Goal: Task Accomplishment & Management: Manage account settings

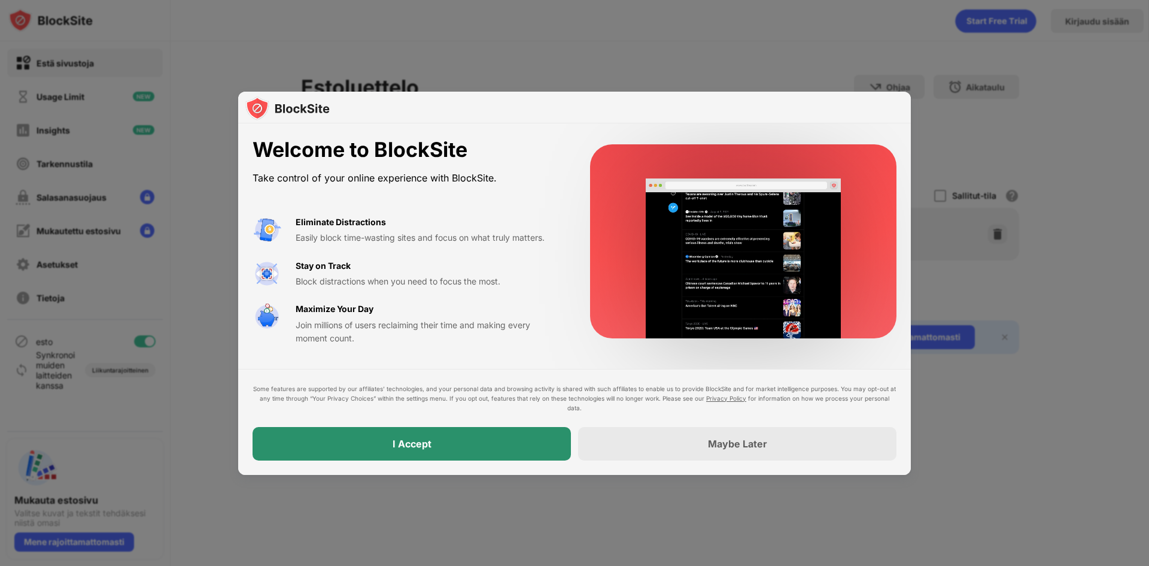
click at [477, 444] on div "I Accept" at bounding box center [412, 444] width 318 height 34
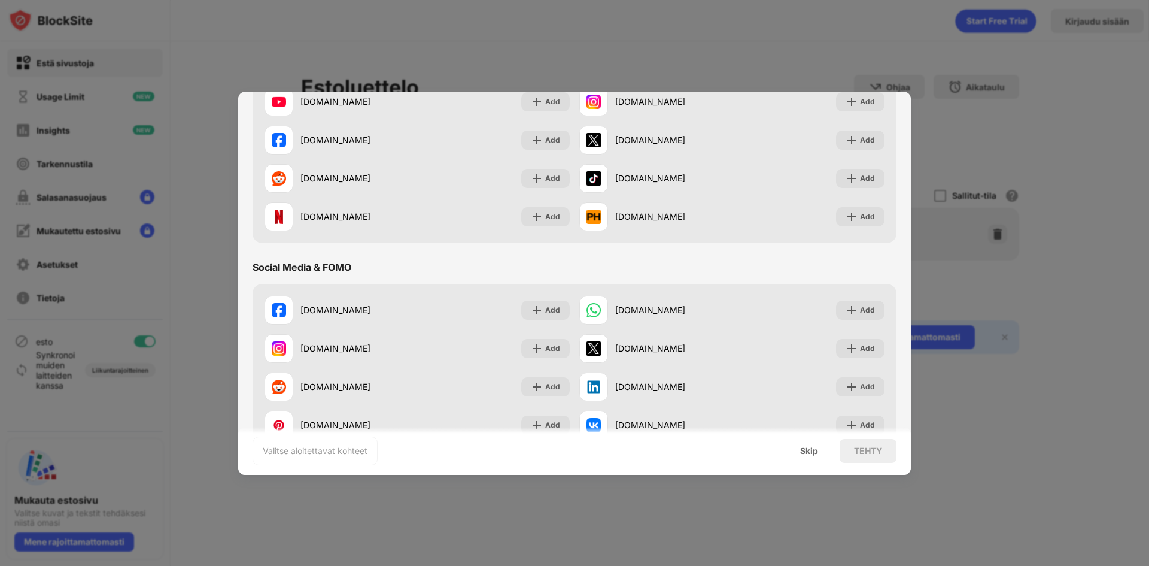
scroll to position [180, 0]
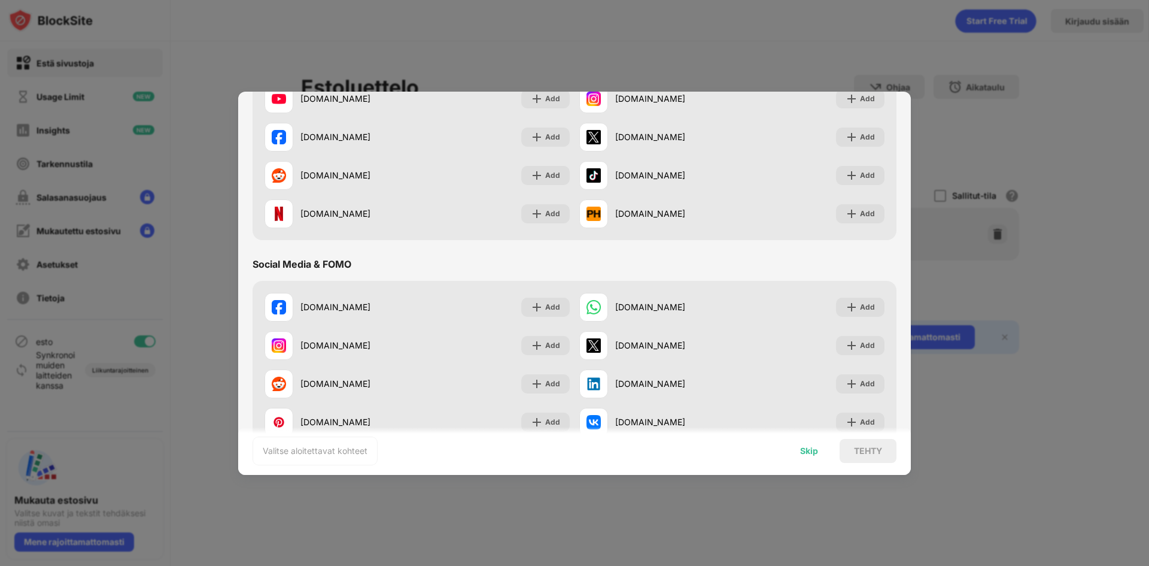
click at [808, 450] on div "Skip" at bounding box center [809, 451] width 18 height 10
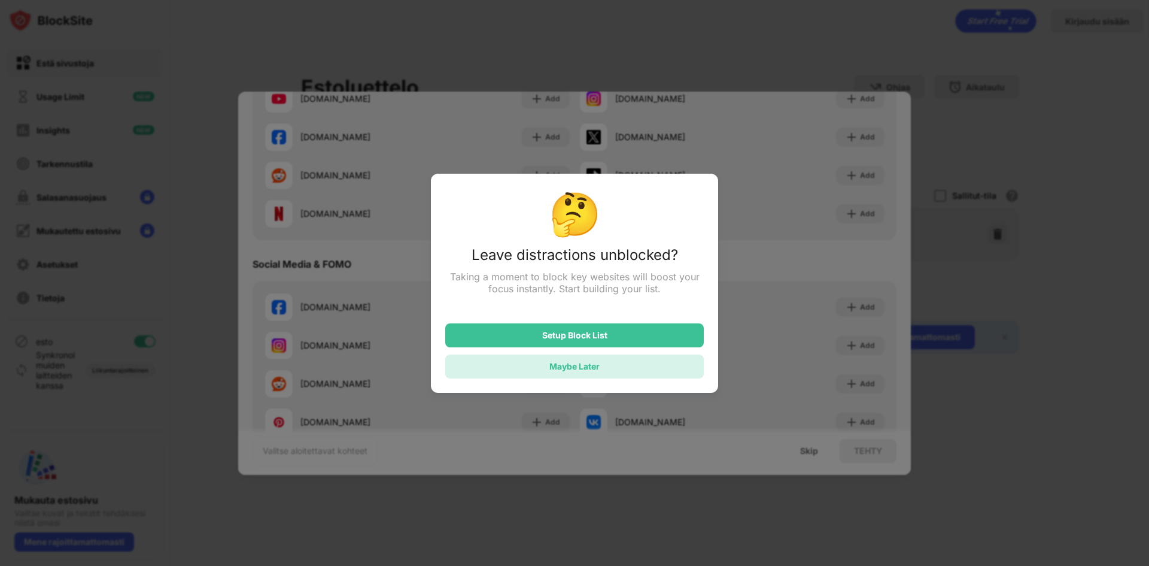
click at [591, 368] on div "Maybe Later" at bounding box center [575, 366] width 50 height 10
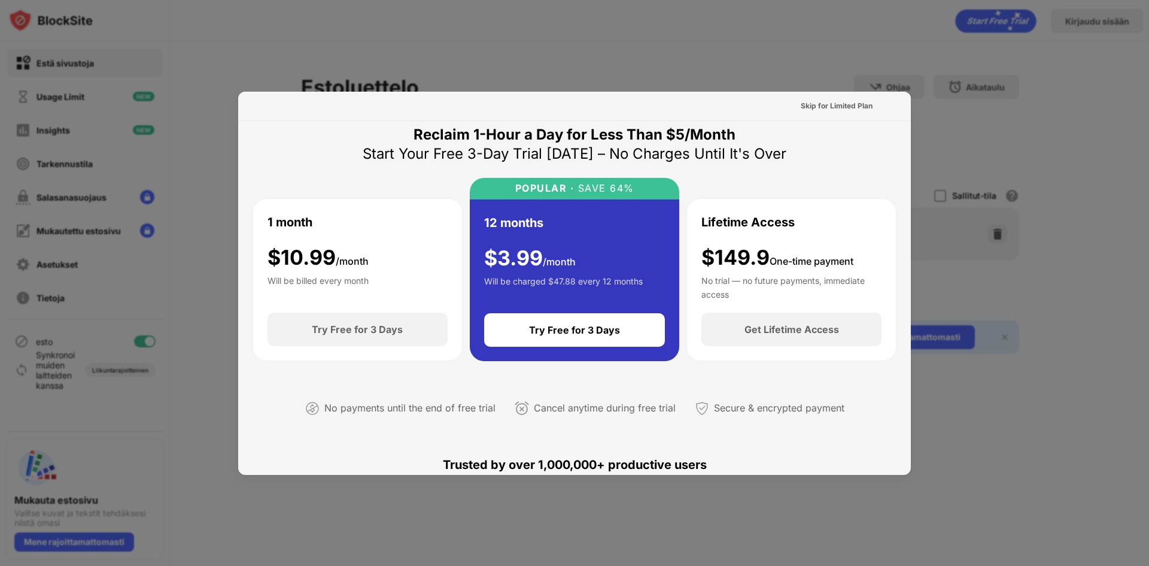
scroll to position [0, 0]
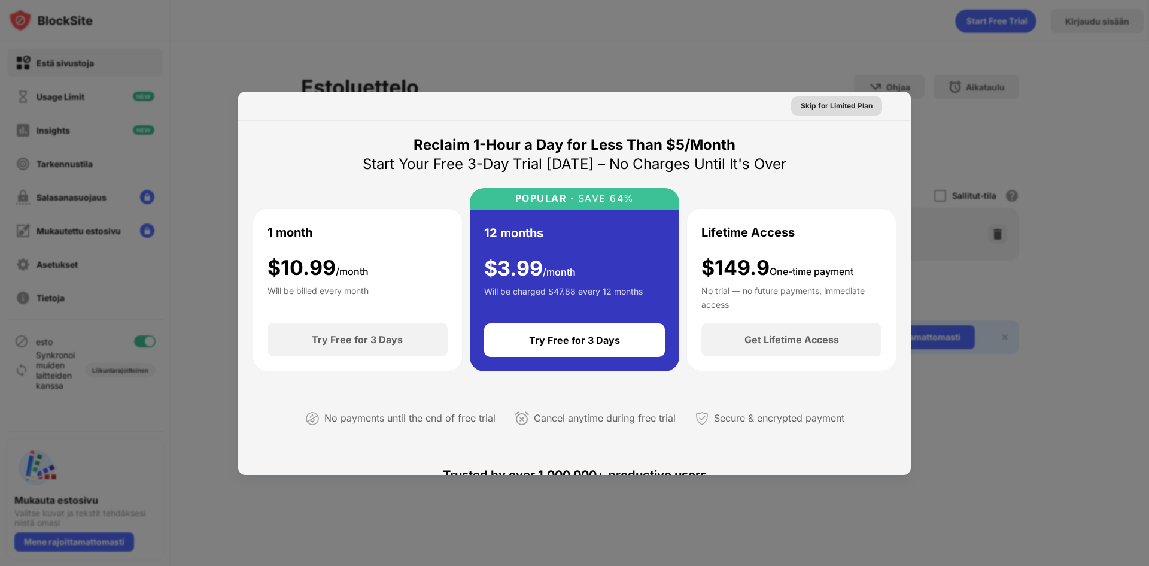
click at [812, 107] on div "Skip for Limited Plan" at bounding box center [837, 106] width 72 height 12
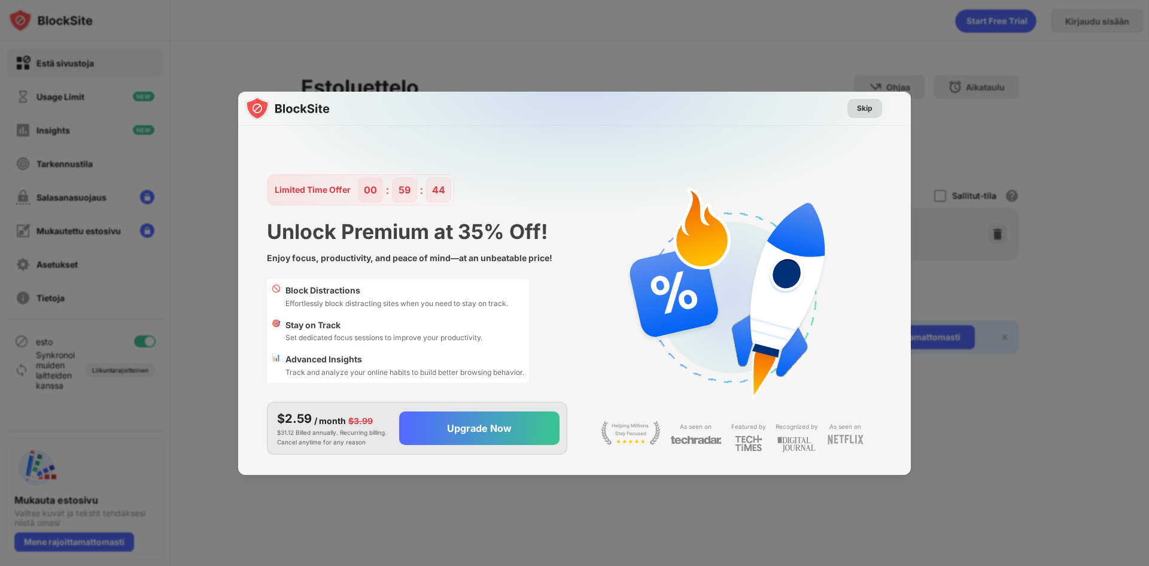
click at [866, 104] on div "Skip" at bounding box center [865, 108] width 16 height 12
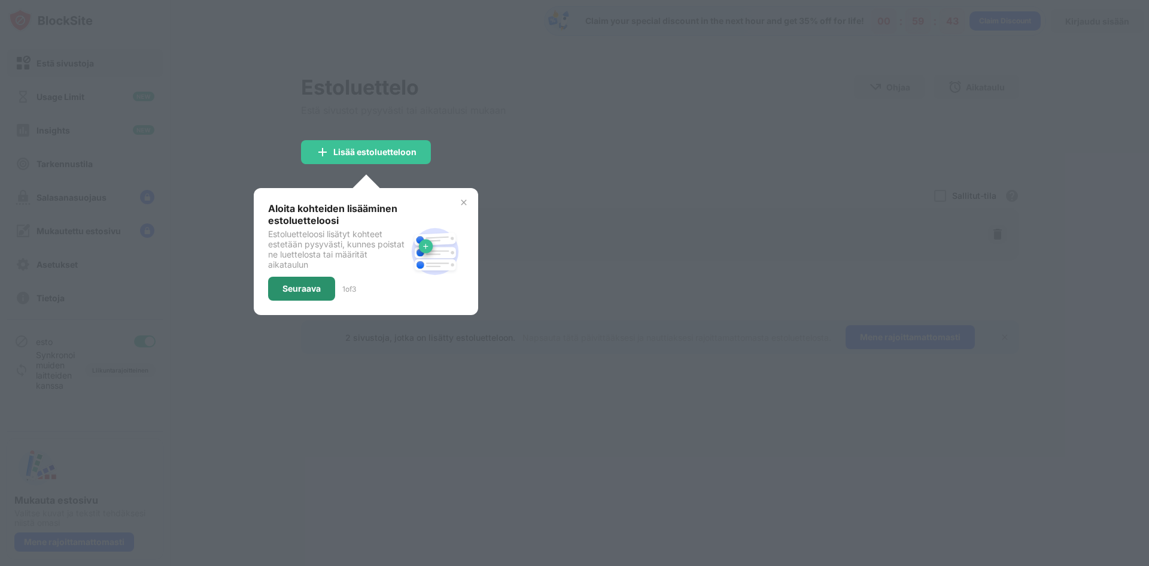
click at [287, 284] on div "Seuraava" at bounding box center [302, 289] width 38 height 10
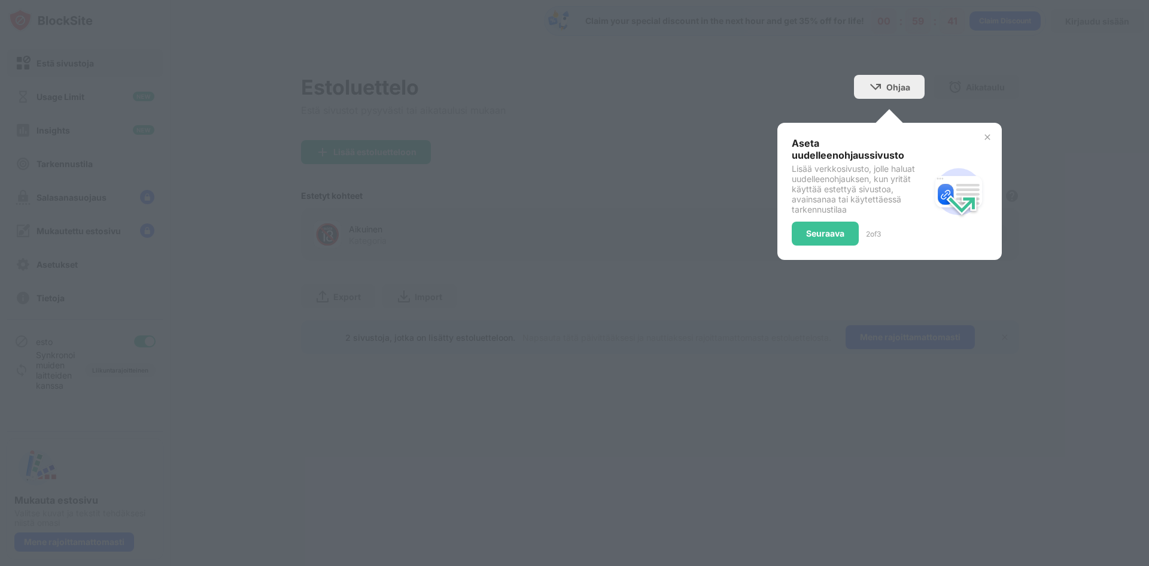
drag, startPoint x: 826, startPoint y: 222, endPoint x: 826, endPoint y: 231, distance: 9.6
click at [826, 223] on div "Seuraava" at bounding box center [825, 234] width 67 height 24
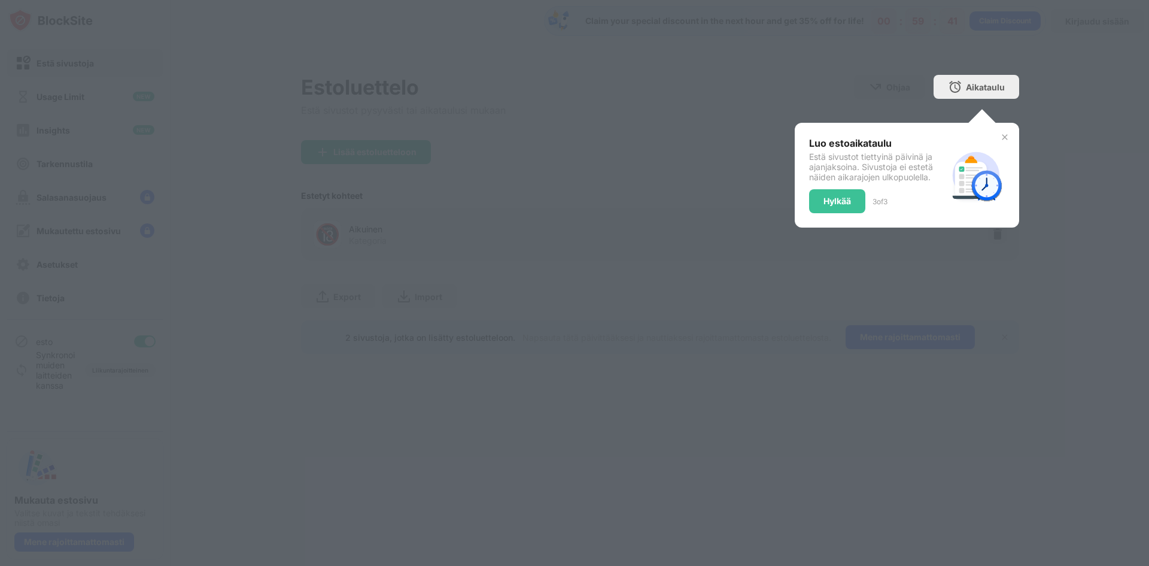
click at [824, 234] on div at bounding box center [574, 283] width 1149 height 566
click at [849, 204] on div "Hylkää" at bounding box center [837, 201] width 56 height 24
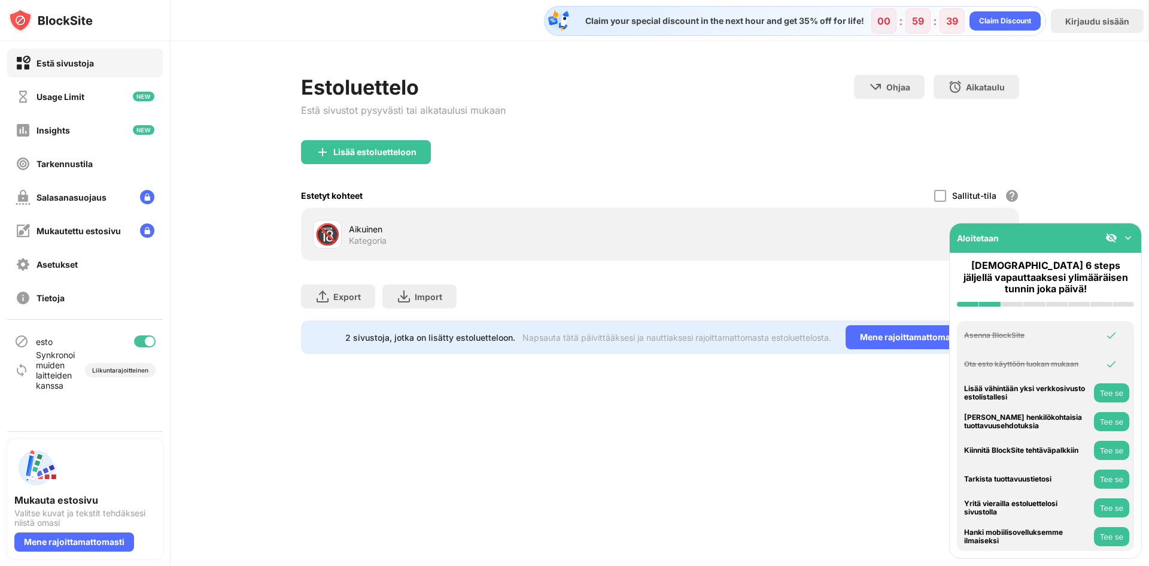
click at [382, 229] on div "Aikuinen" at bounding box center [504, 229] width 311 height 13
drag, startPoint x: 1048, startPoint y: 258, endPoint x: 1025, endPoint y: 245, distance: 26.8
click at [1041, 279] on div "Aloitetaan Vain 6 steps jäljellä vapauttaaksesi ylimääräisen tunnin joka päivä!…" at bounding box center [1045, 391] width 193 height 336
click at [328, 141] on div "Lisää estoluetteloon" at bounding box center [366, 152] width 130 height 24
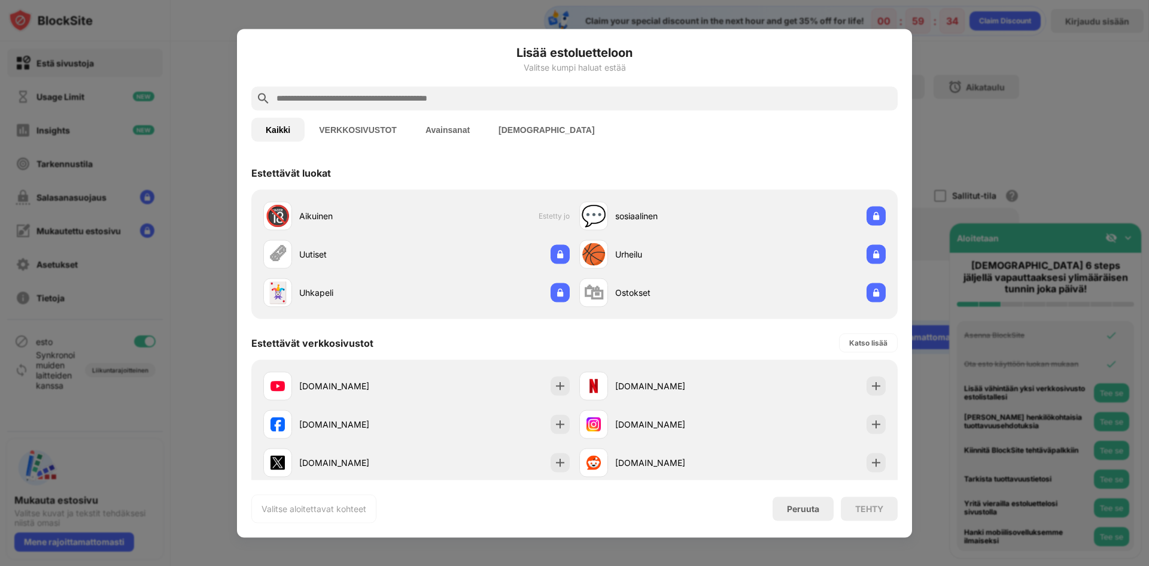
click at [326, 102] on input "text" at bounding box center [584, 98] width 618 height 14
click at [453, 141] on div "Kaikki VERKKOSIVUSTOT Avainsanat Luokat" at bounding box center [574, 129] width 647 height 38
click at [448, 128] on button "Avainsanat" at bounding box center [447, 129] width 73 height 24
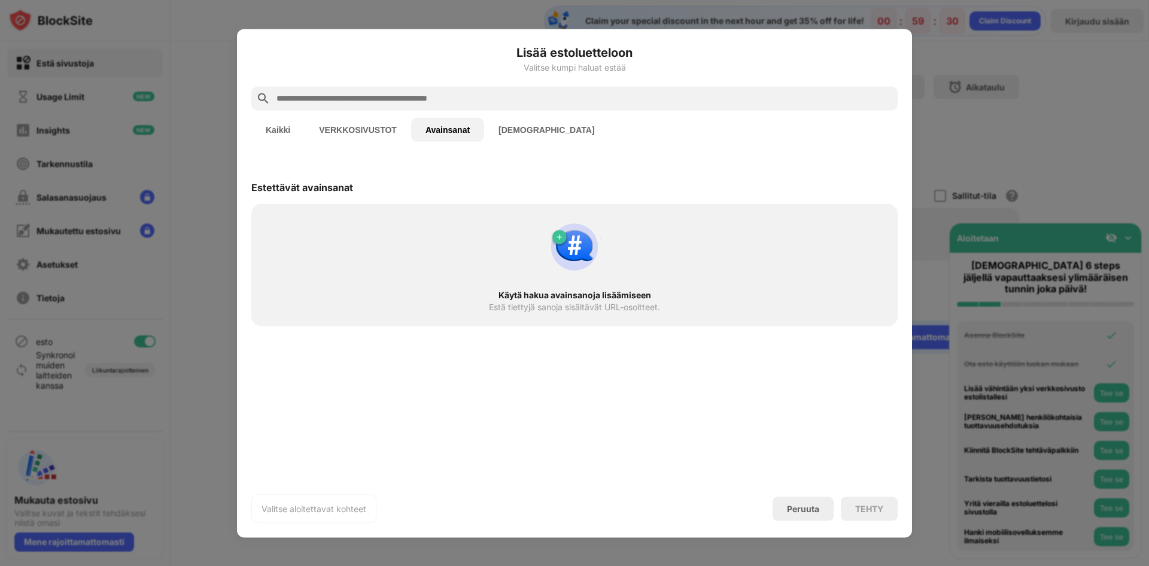
click at [363, 99] on input "text" at bounding box center [584, 98] width 618 height 14
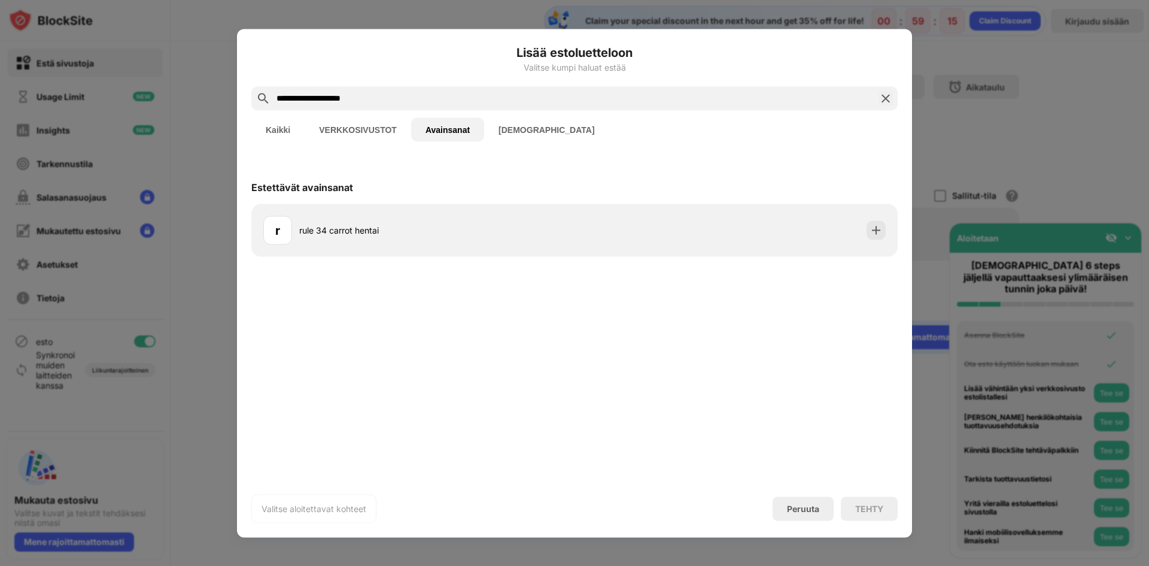
type input "**********"
click at [875, 510] on div "TEHTY" at bounding box center [870, 508] width 28 height 10
drag, startPoint x: 490, startPoint y: 199, endPoint x: 517, endPoint y: 232, distance: 42.9
click at [491, 199] on div "Estettävät avainsanat" at bounding box center [574, 187] width 647 height 34
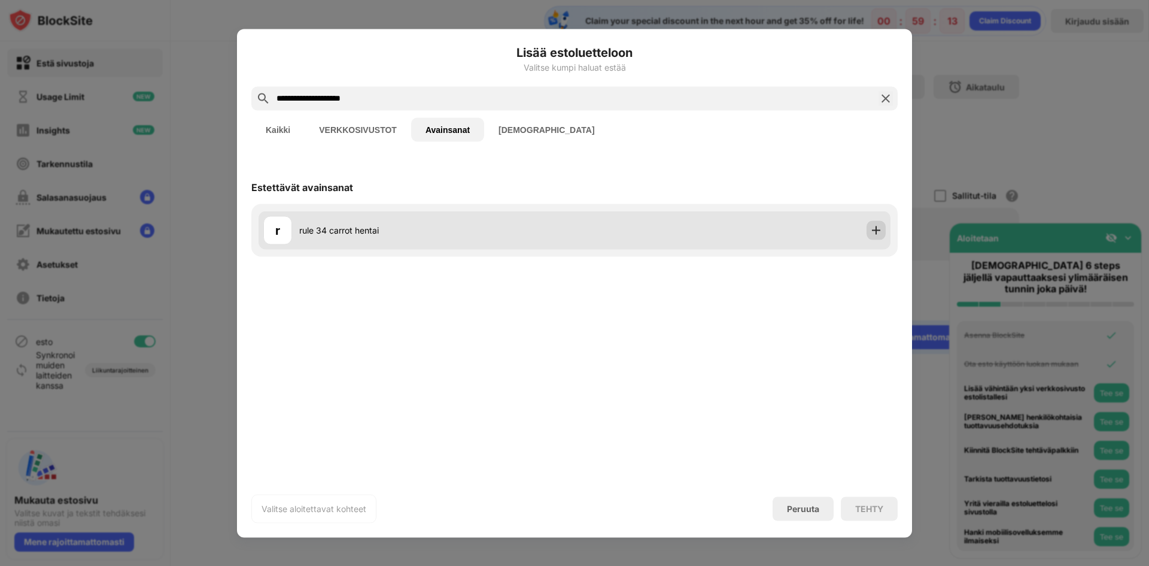
click at [872, 232] on img at bounding box center [876, 230] width 12 height 12
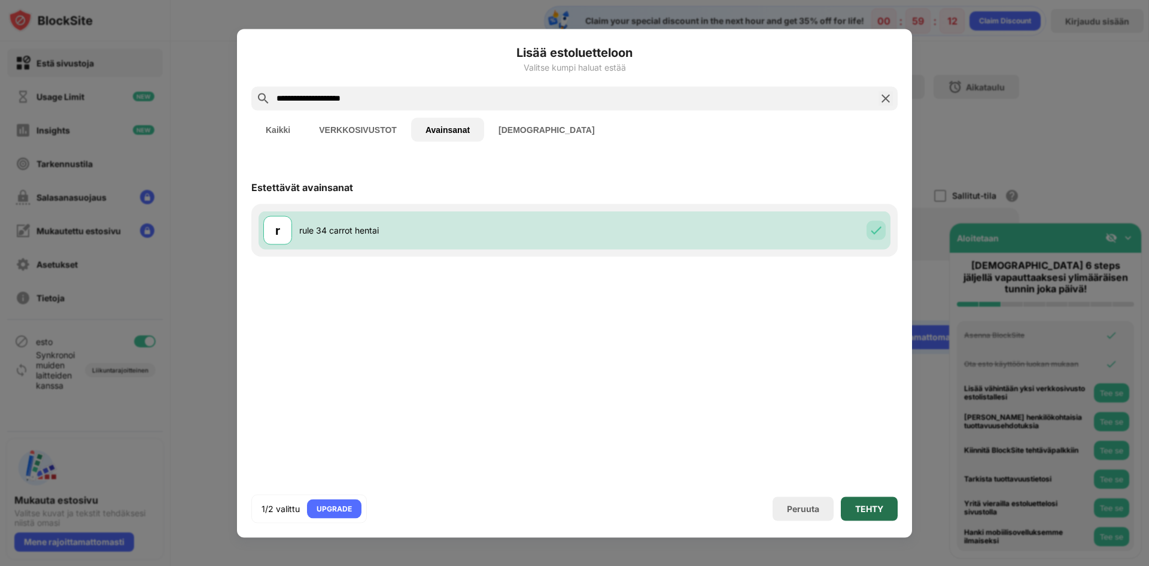
click at [872, 515] on div "TEHTY" at bounding box center [869, 508] width 57 height 24
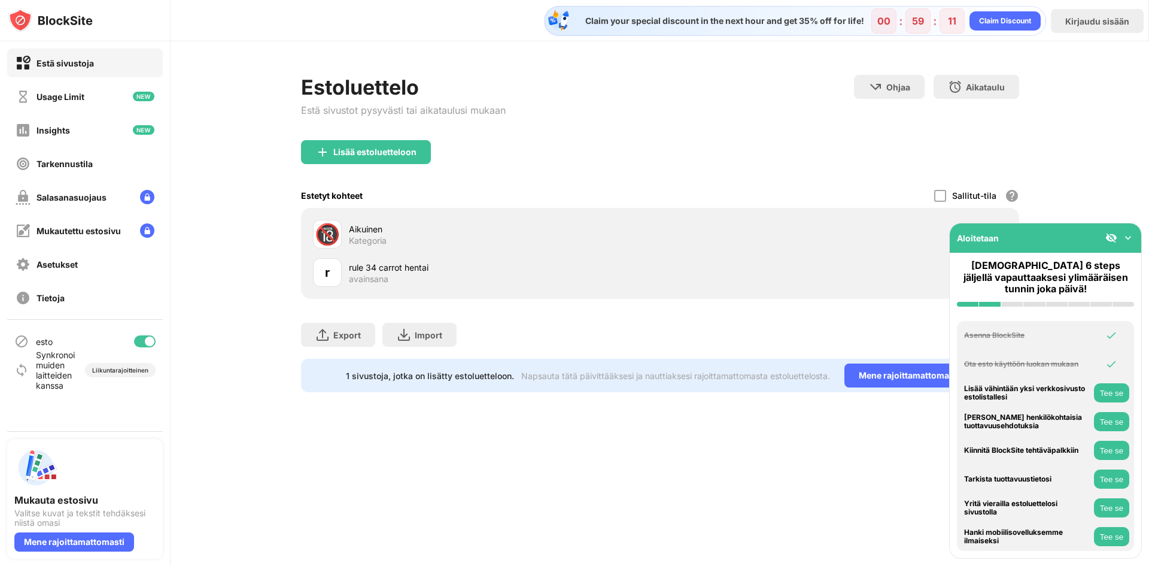
drag, startPoint x: 1034, startPoint y: 243, endPoint x: 1050, endPoint y: 293, distance: 52.8
click at [1052, 314] on div "Aloitetaan Vain 6 steps jäljellä vapauttaaksesi ylimääräisen tunnin joka päivä!…" at bounding box center [1045, 391] width 193 height 336
click at [1067, 195] on div "Estoluettelo Estä sivustot pysyvästi tai aikataulusi mukaan Ohjaa [PERSON_NAME]…" at bounding box center [660, 233] width 979 height 384
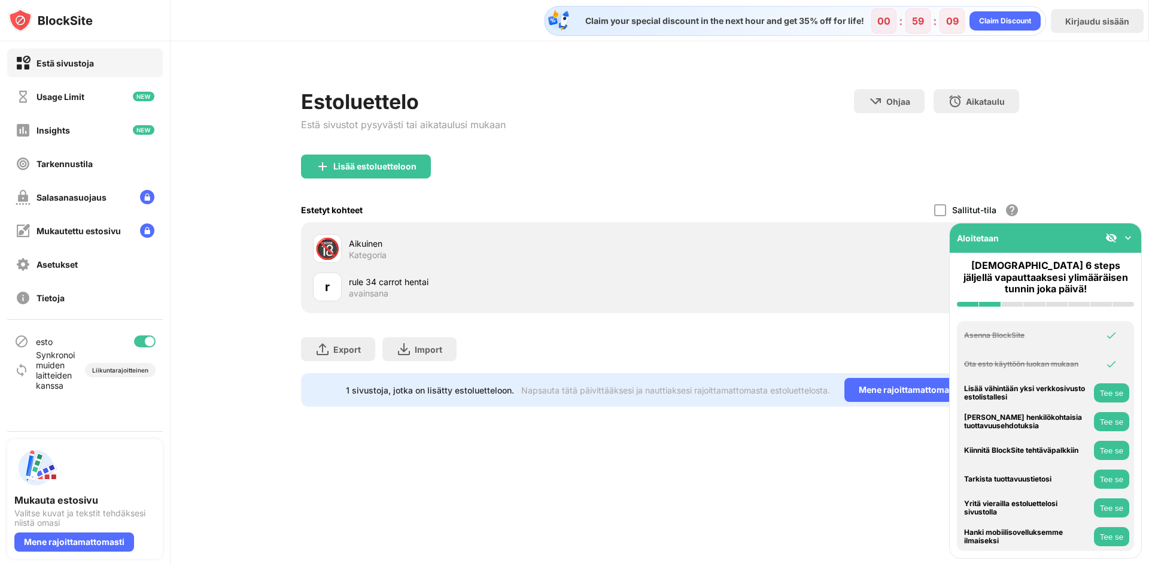
click at [1093, 208] on div "Estoluettelo Estä sivustot pysyvästi tai aikataulusi mukaan Ohjaa [PERSON_NAME]…" at bounding box center [660, 240] width 979 height 399
click at [1127, 244] on img at bounding box center [1129, 238] width 12 height 12
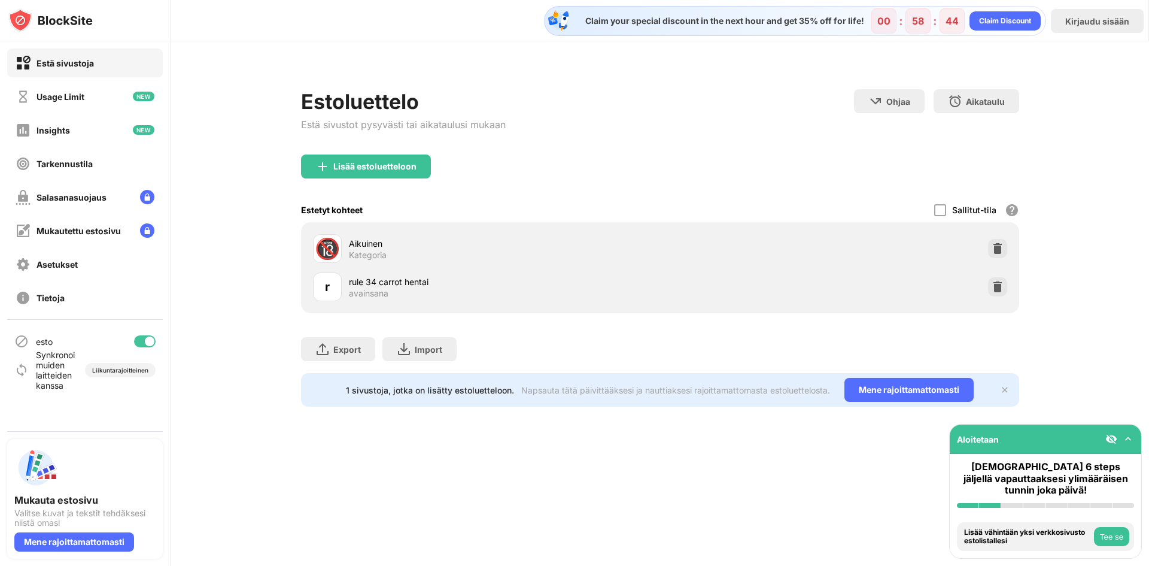
click at [532, 174] on div "Lisää estoluetteloon" at bounding box center [660, 175] width 718 height 43
click at [1096, 120] on div "Estoluettelo Estä sivustot pysyvästi tai aikataulusi mukaan Ohjaa [PERSON_NAME]…" at bounding box center [660, 240] width 979 height 399
